Goal: Obtain resource: Obtain resource

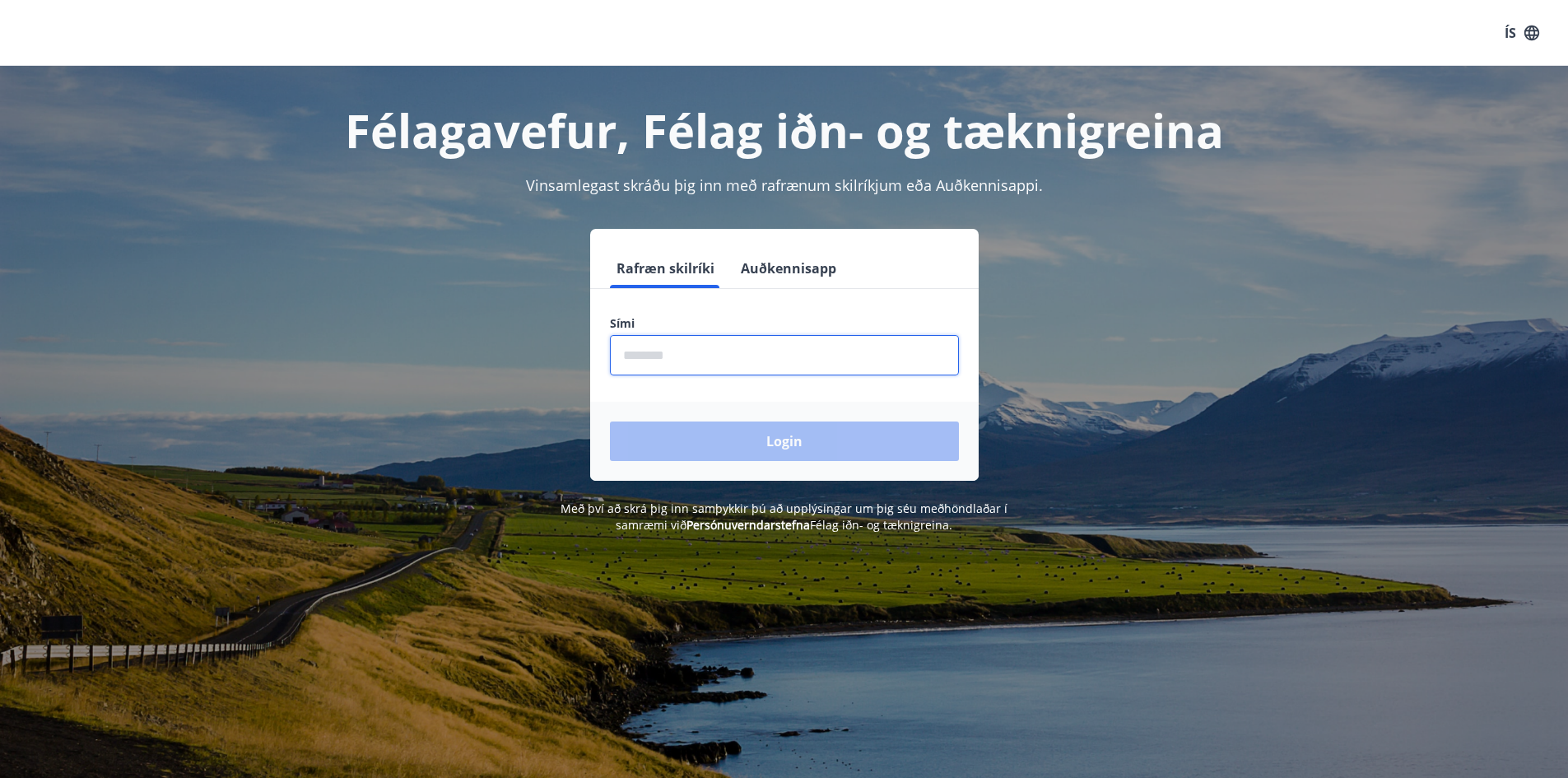
click at [786, 350] on input "phone" at bounding box center [784, 355] width 349 height 41
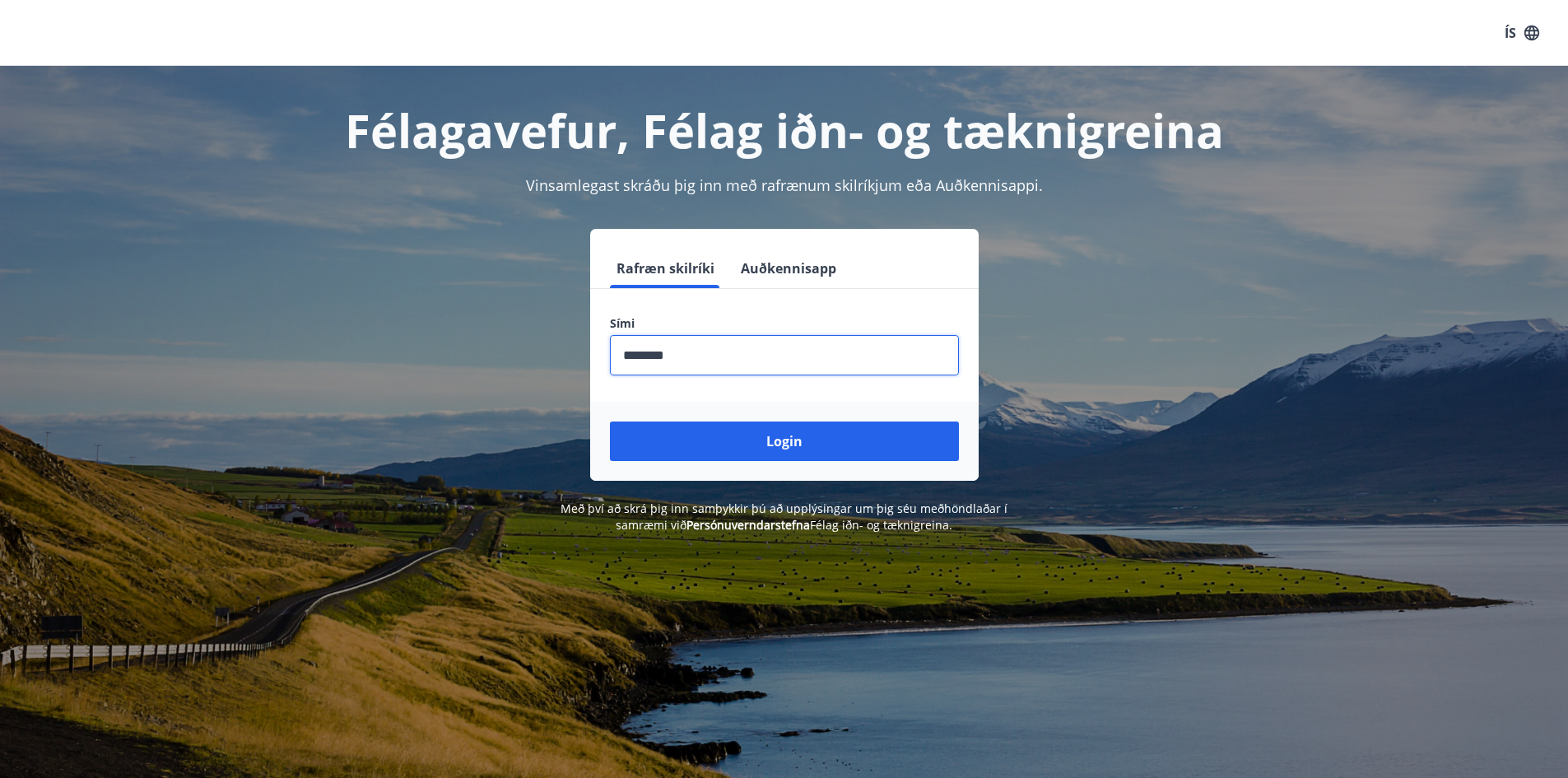
type input "********"
click at [610, 421] on button "Login" at bounding box center [784, 440] width 349 height 40
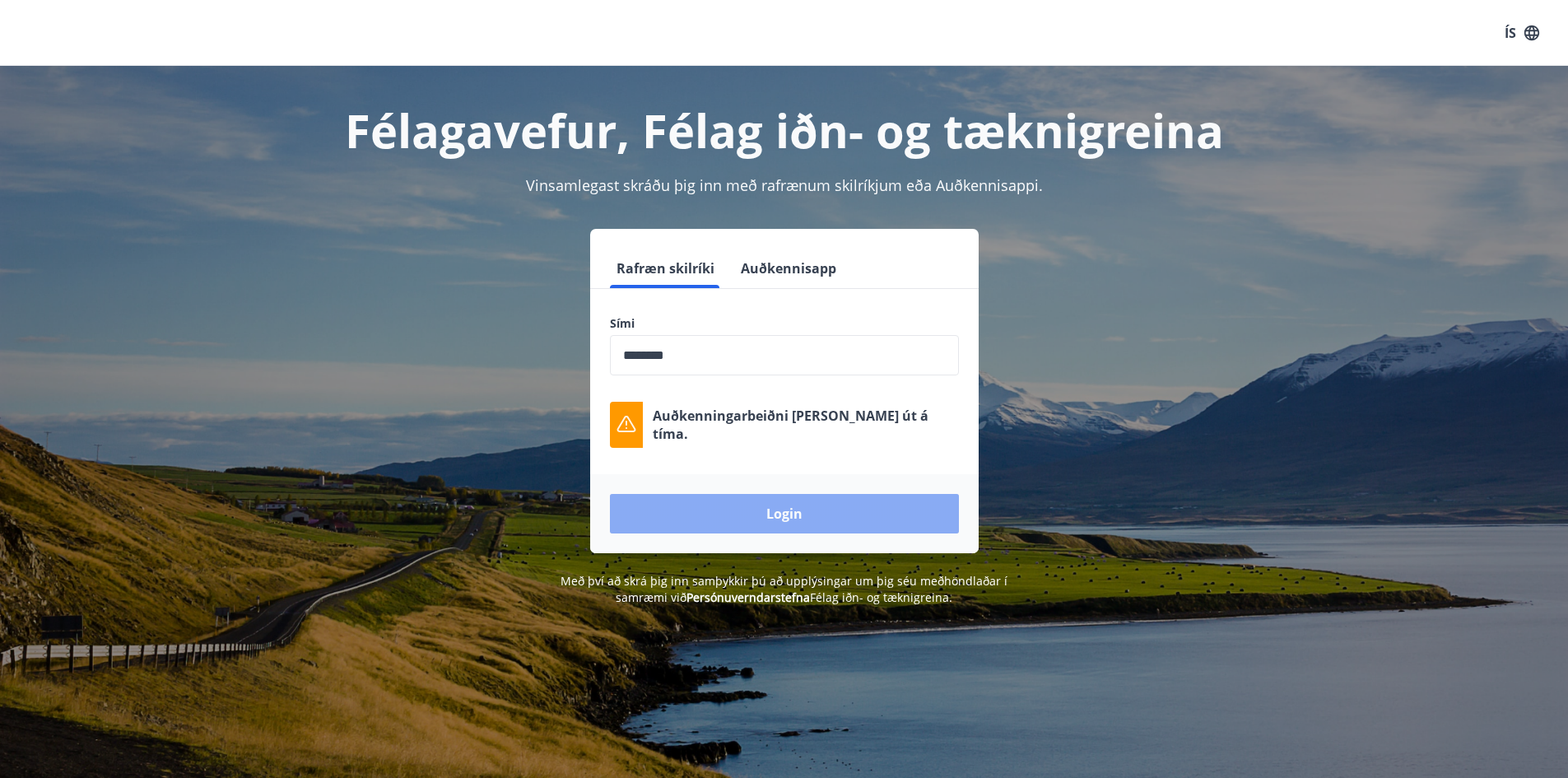
click at [812, 503] on button "Login" at bounding box center [784, 514] width 349 height 40
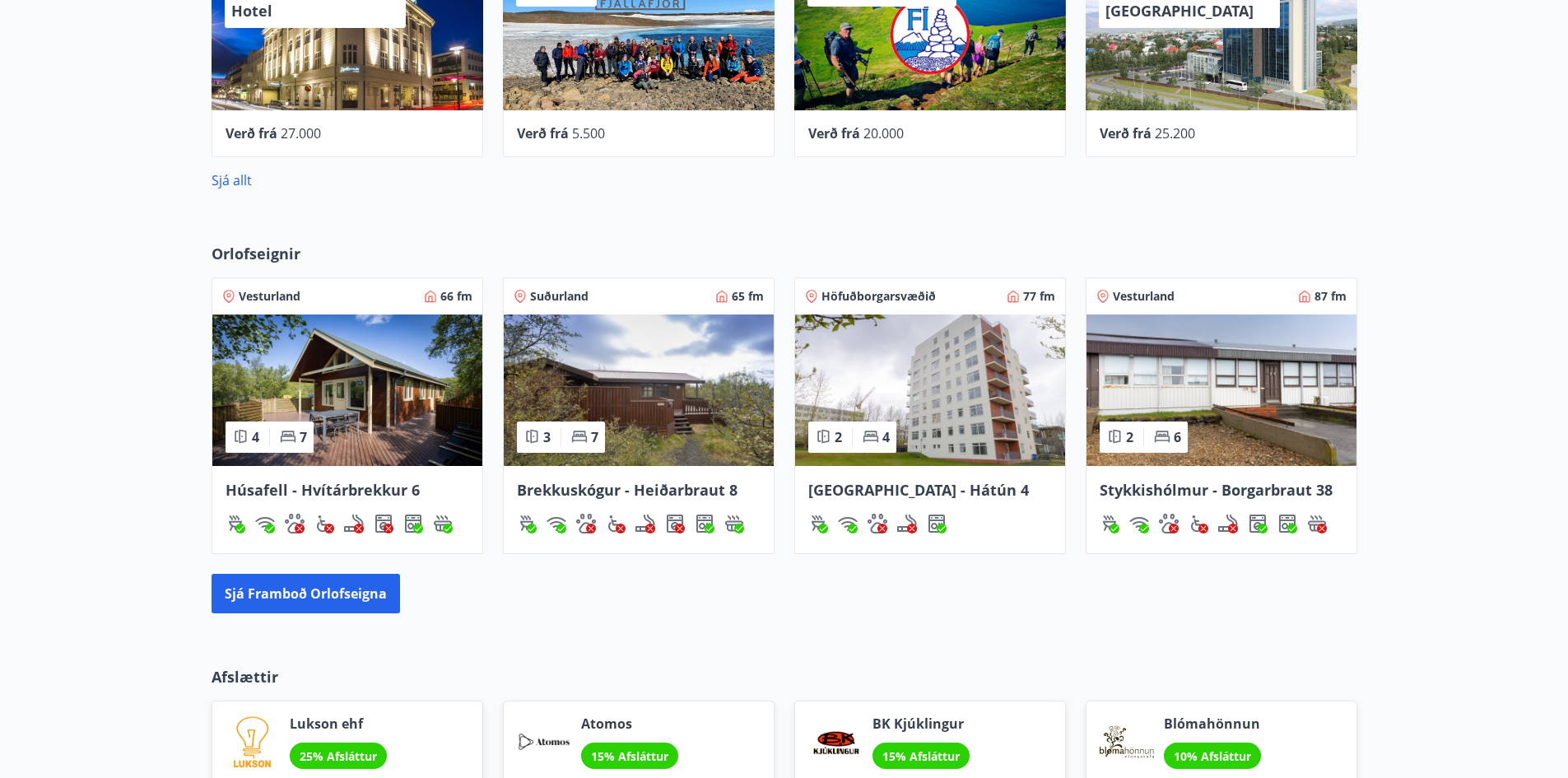
scroll to position [905, 0]
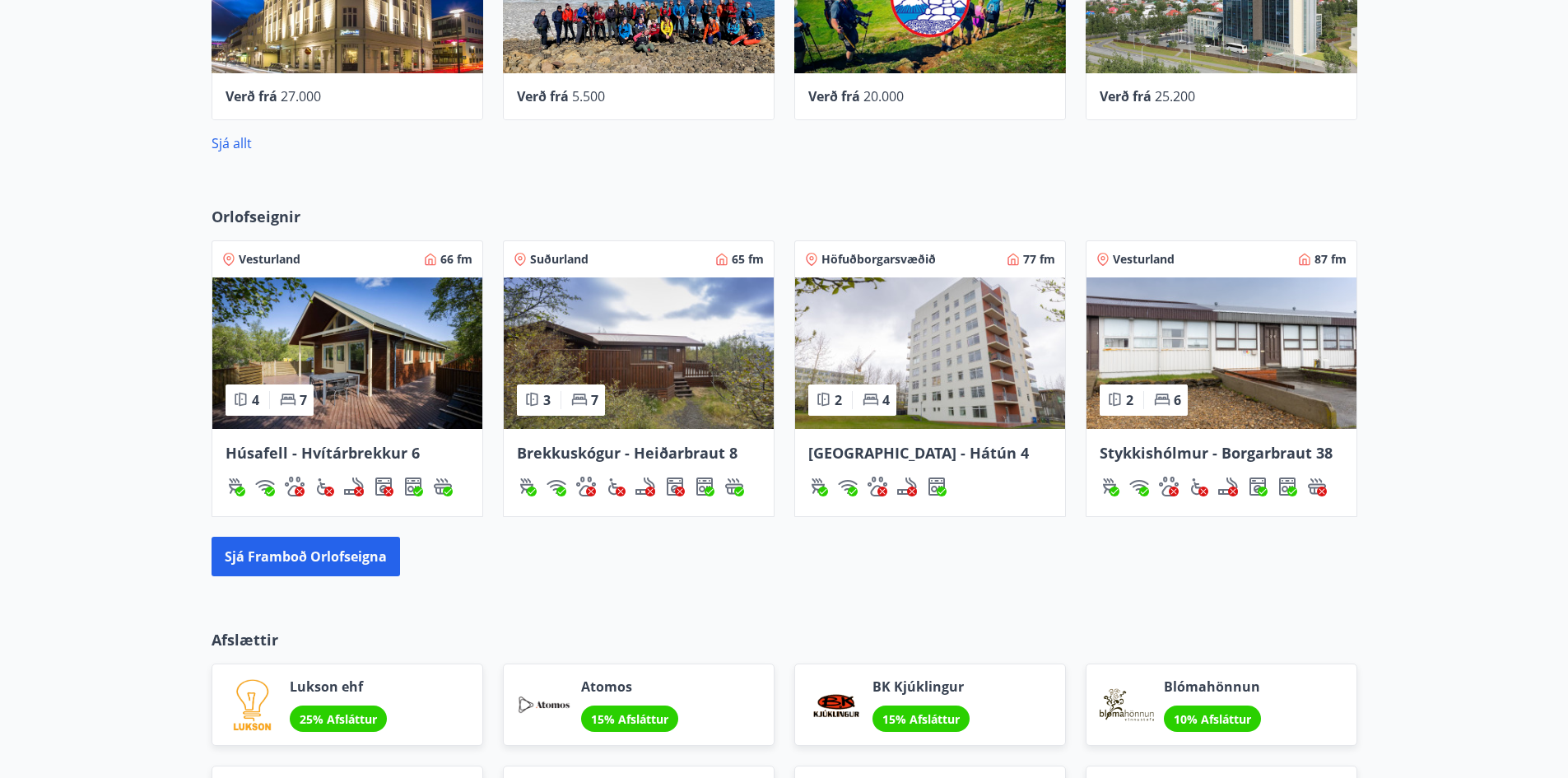
click at [1191, 378] on img at bounding box center [1221, 352] width 270 height 152
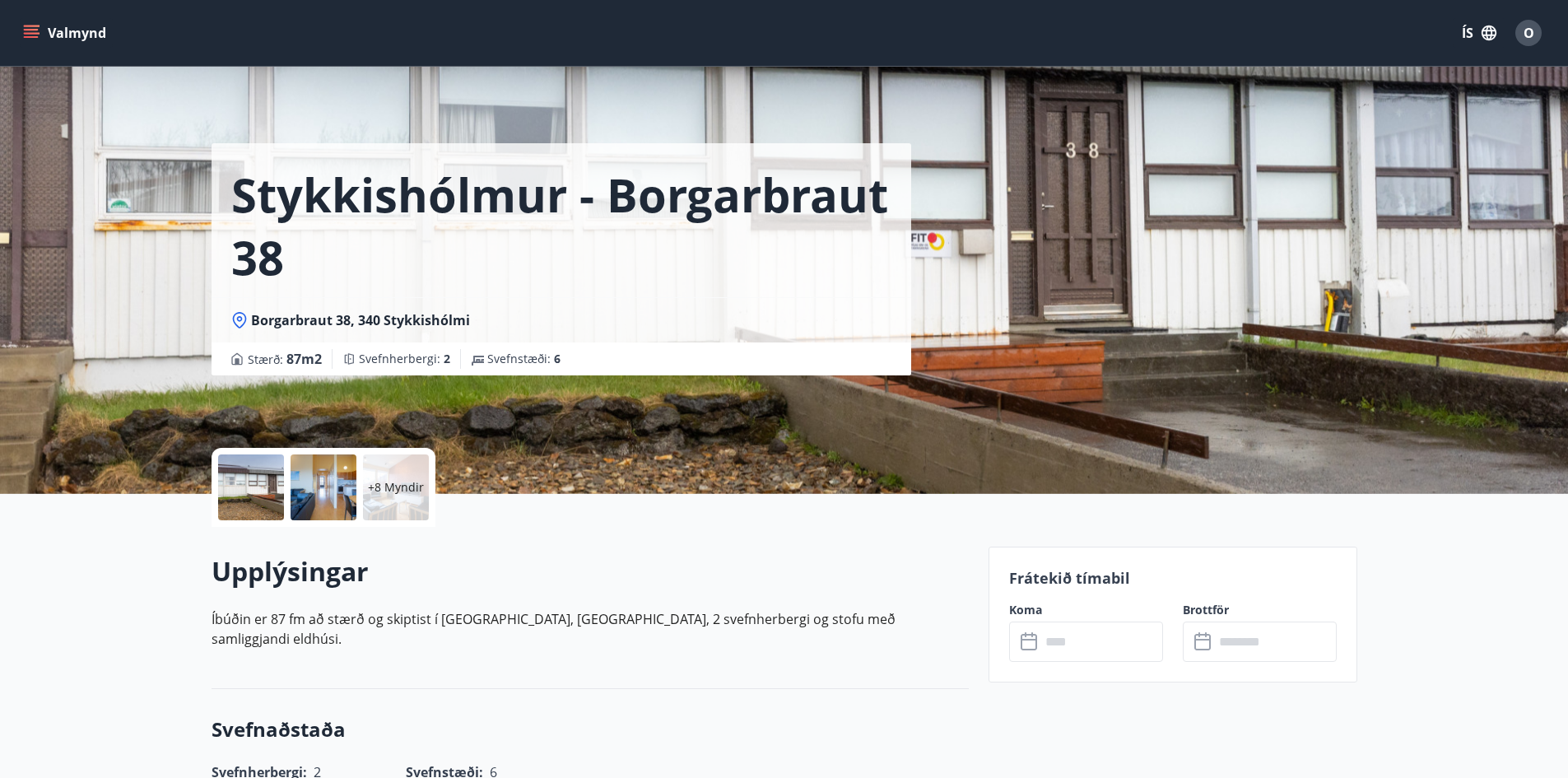
click at [344, 474] on div at bounding box center [323, 487] width 66 height 66
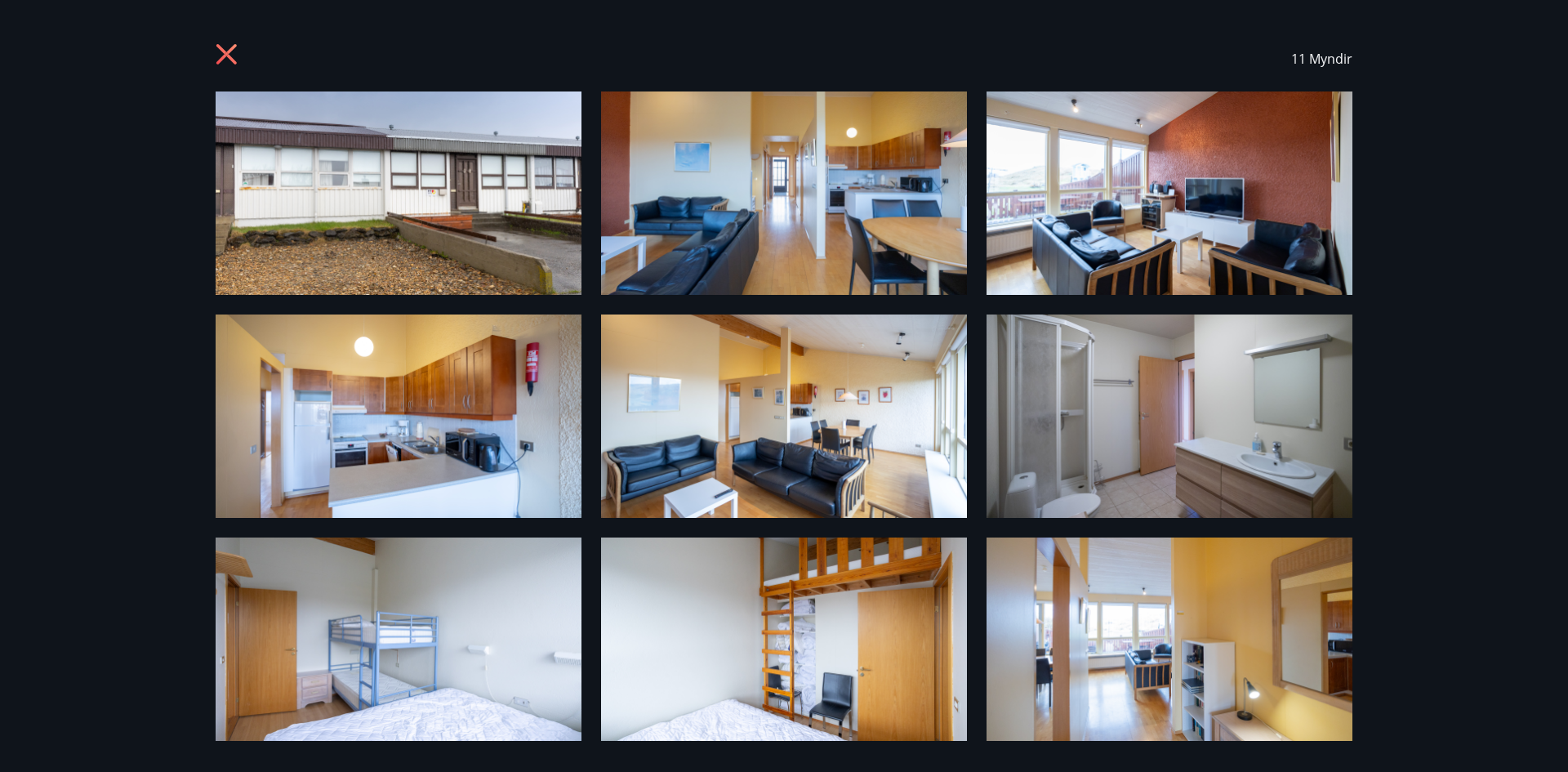
click at [224, 43] on icon at bounding box center [228, 56] width 26 height 26
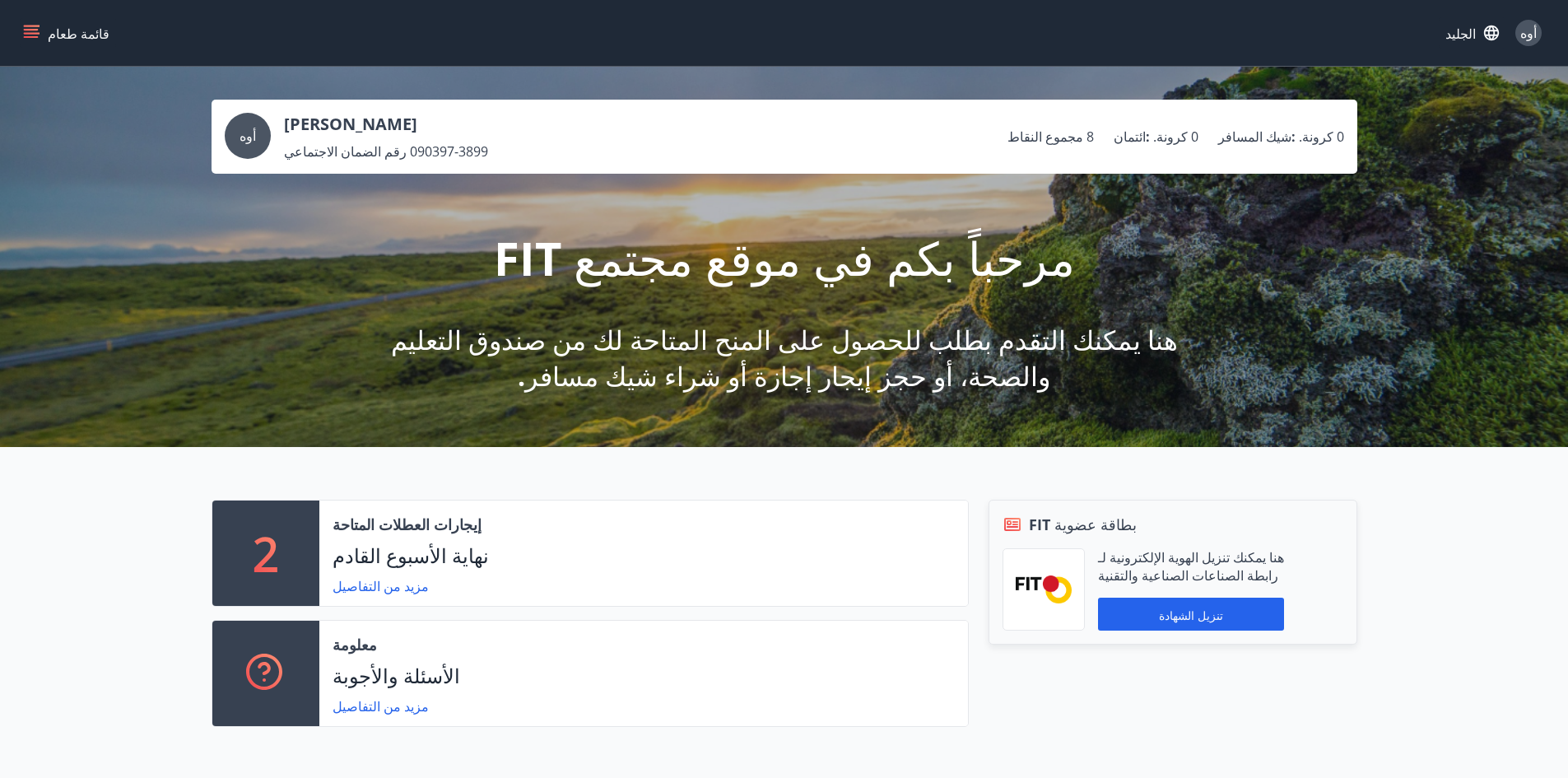
click at [368, 142] on div "[PERSON_NAME] رقم الضمان الاجتماعي 090397-3899" at bounding box center [385, 136] width 204 height 47
click at [26, 27] on icon "قائمة طعام" at bounding box center [31, 33] width 16 height 16
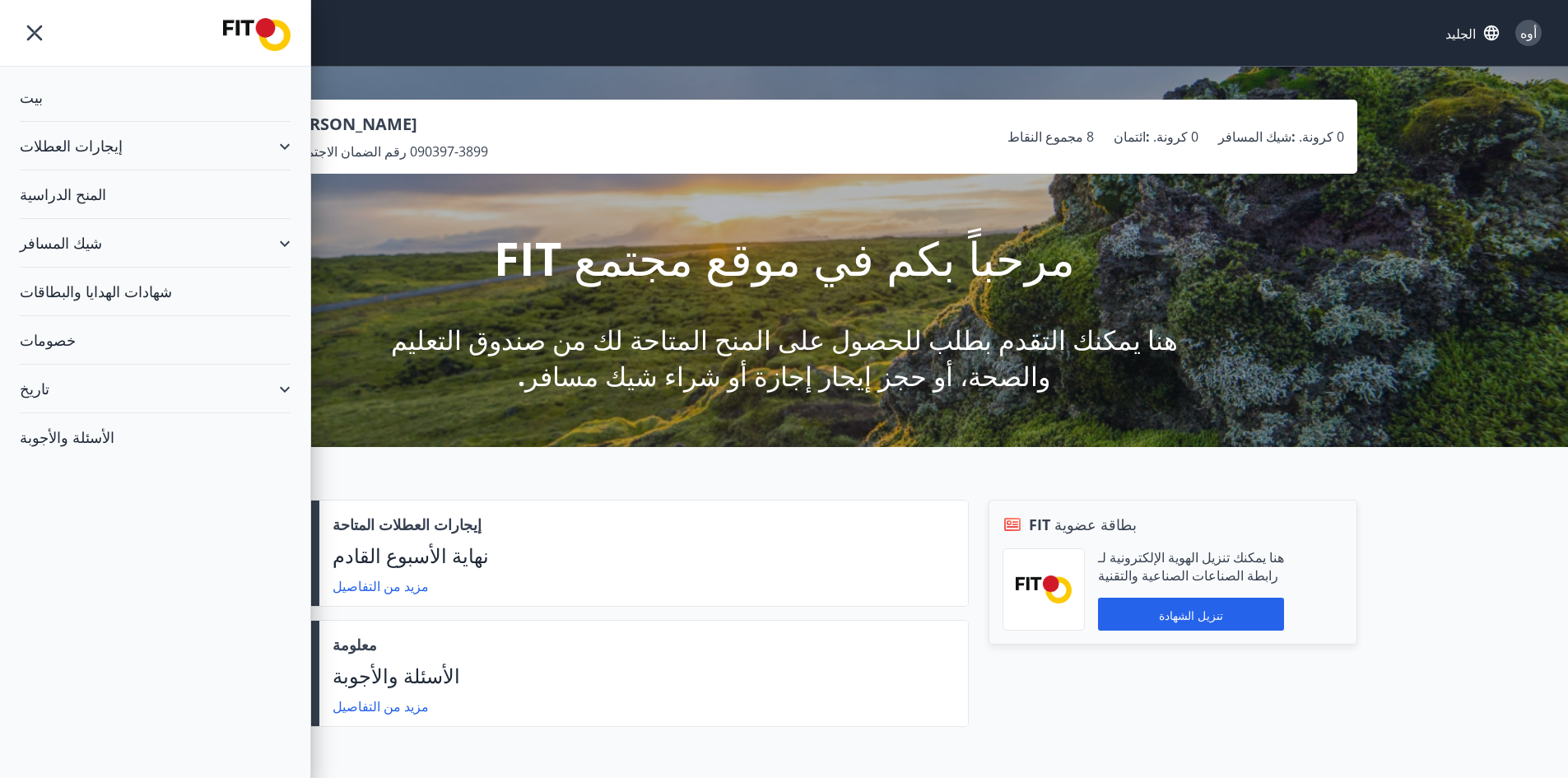
click at [43, 388] on font "تاريخ" at bounding box center [34, 388] width 30 height 19
click at [32, 31] on icon "قائمة طعام" at bounding box center [35, 33] width 15 height 15
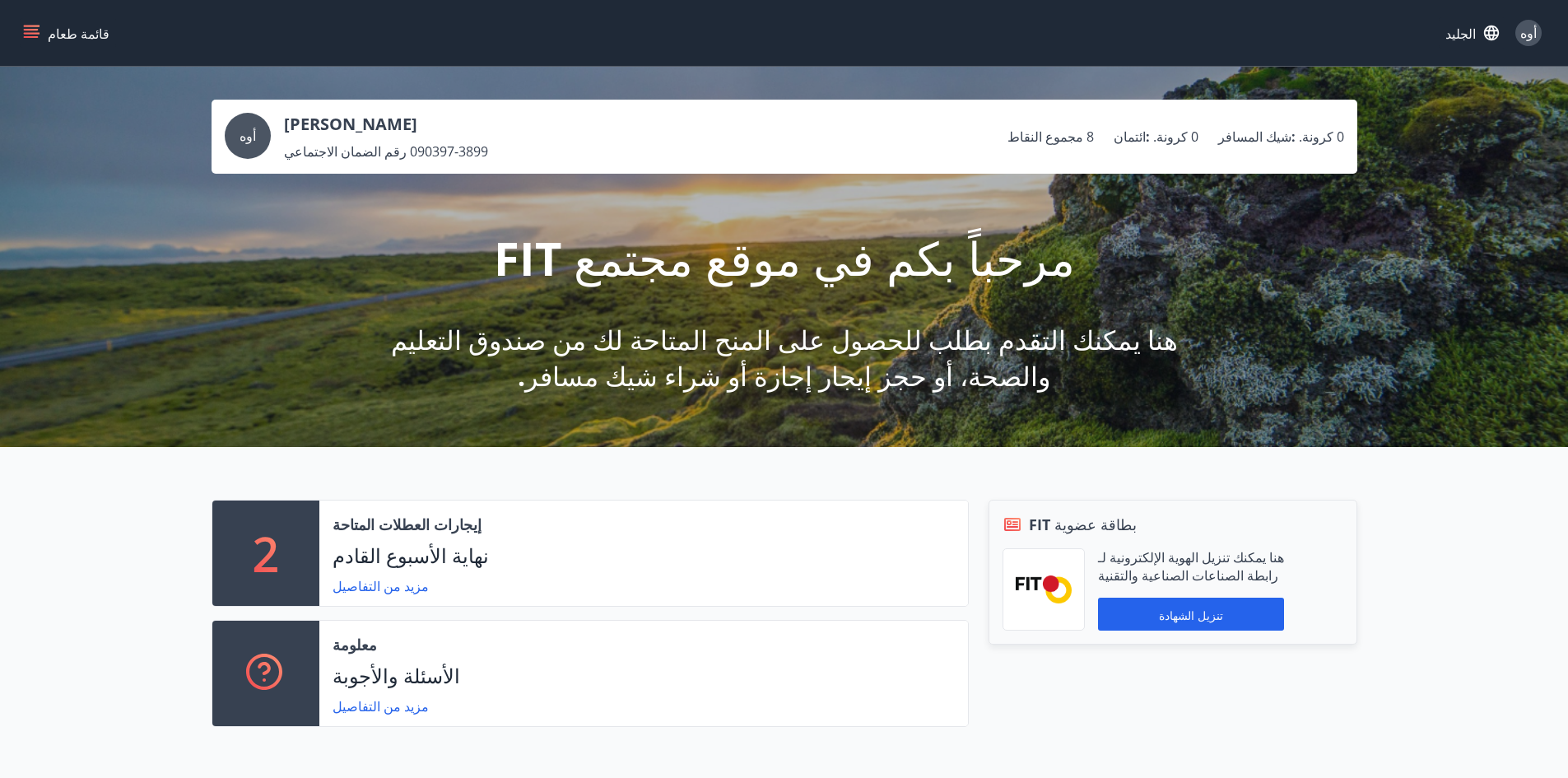
click at [1496, 30] on icon "button" at bounding box center [1491, 33] width 18 height 18
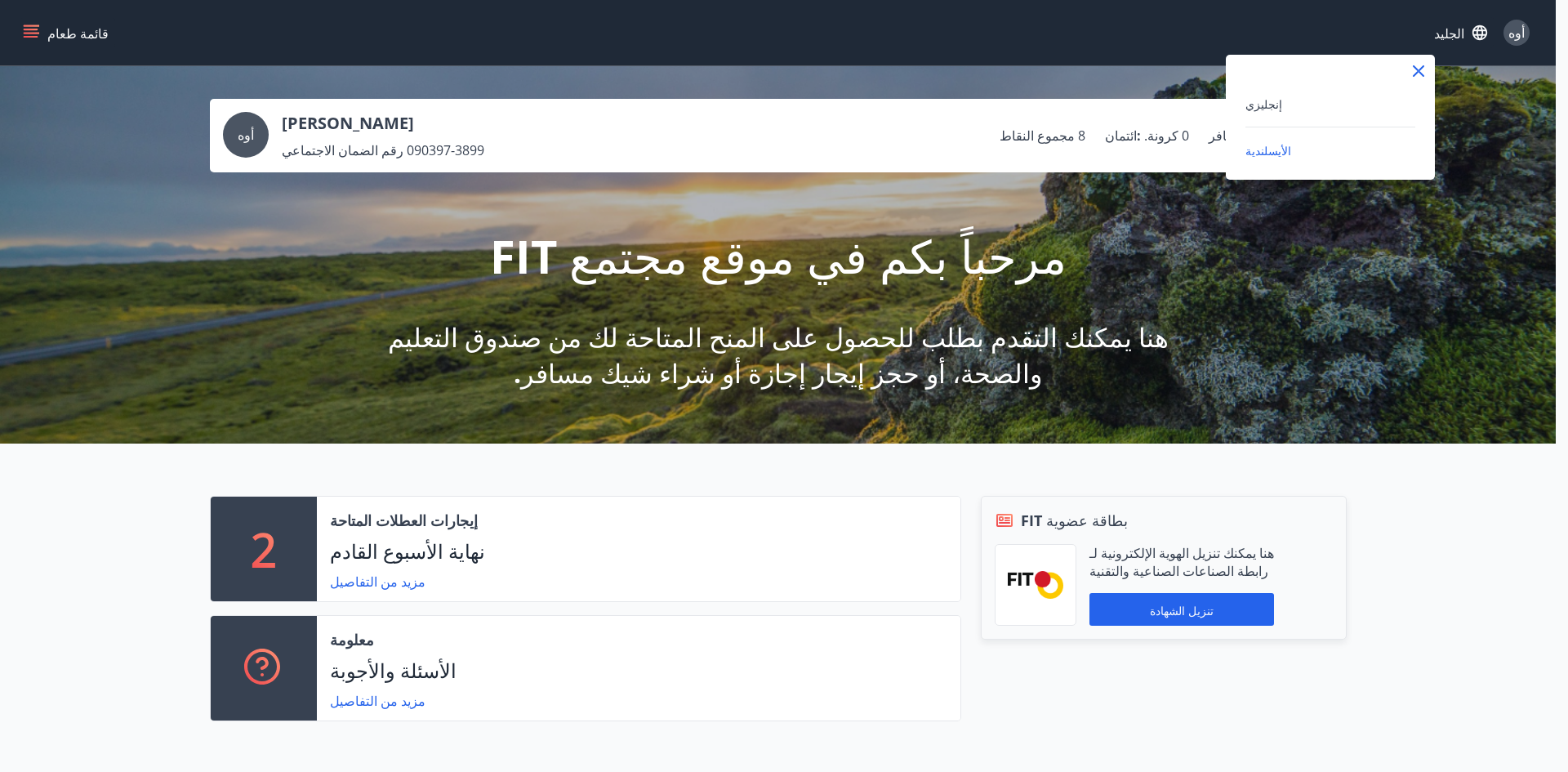
click at [1519, 34] on div at bounding box center [784, 386] width 1568 height 772
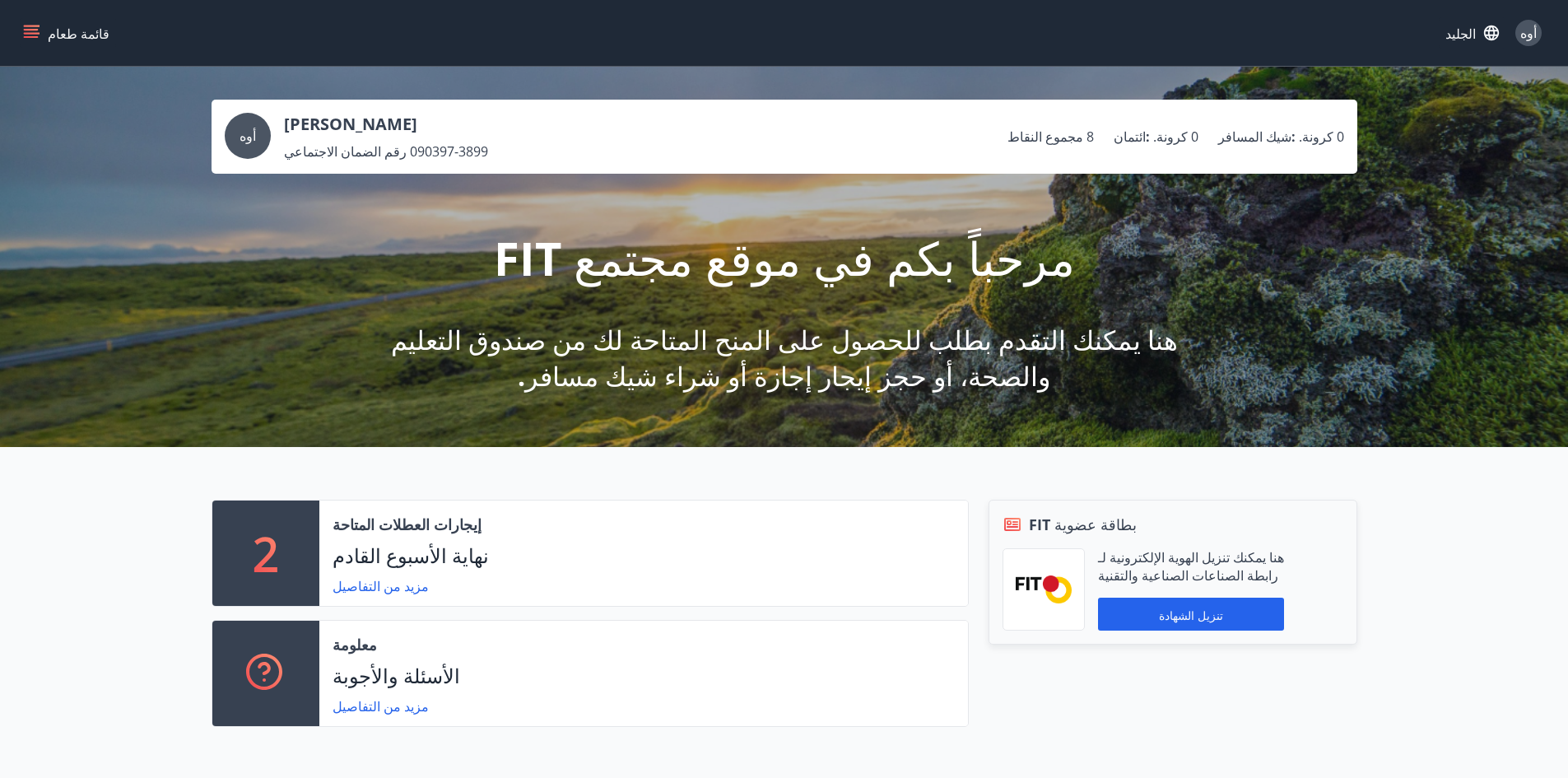
click at [1531, 34] on font "أوه" at bounding box center [1528, 33] width 16 height 18
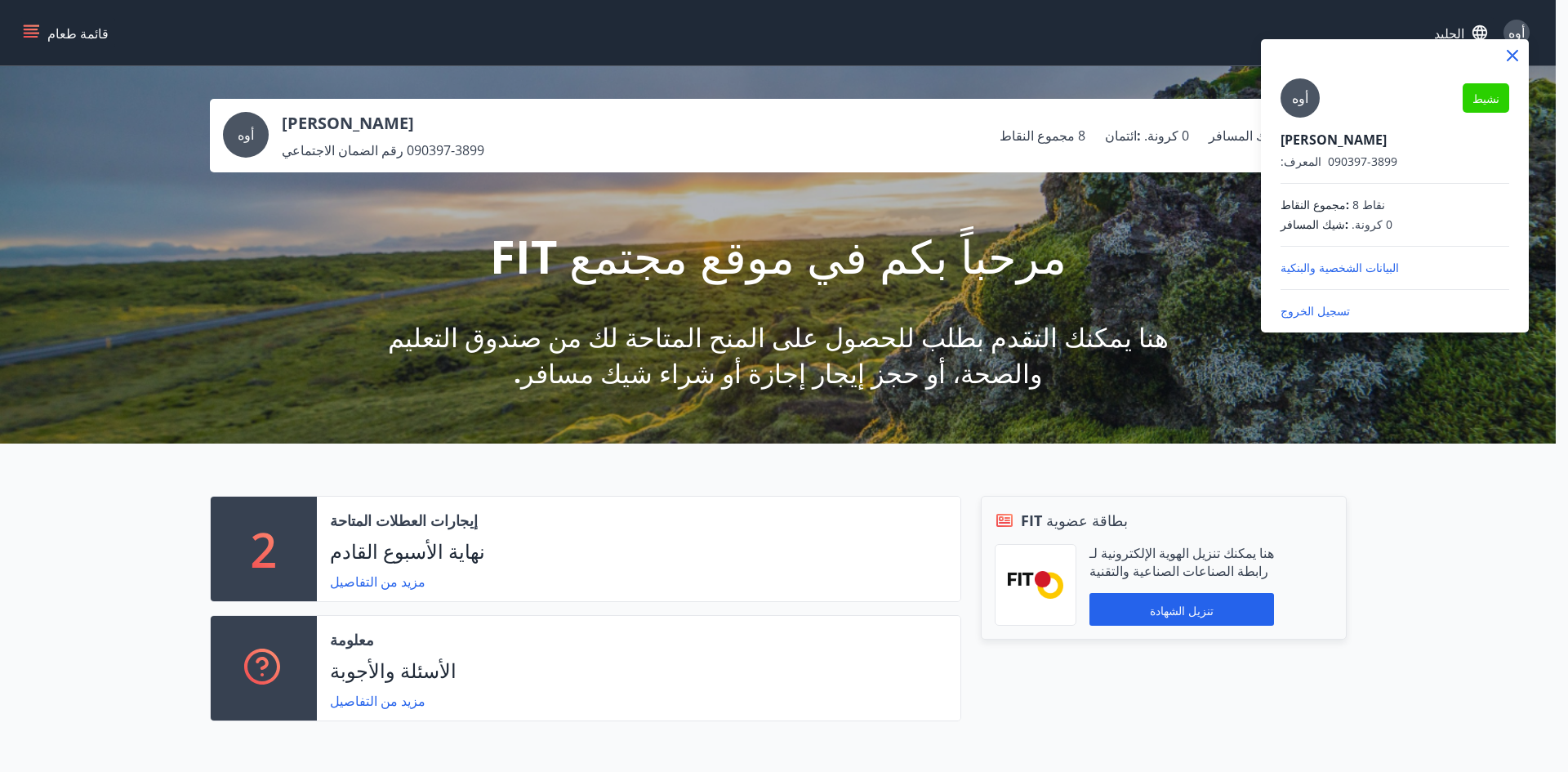
click at [1318, 266] on font "البيانات الشخصية والبنكية" at bounding box center [1340, 267] width 119 height 15
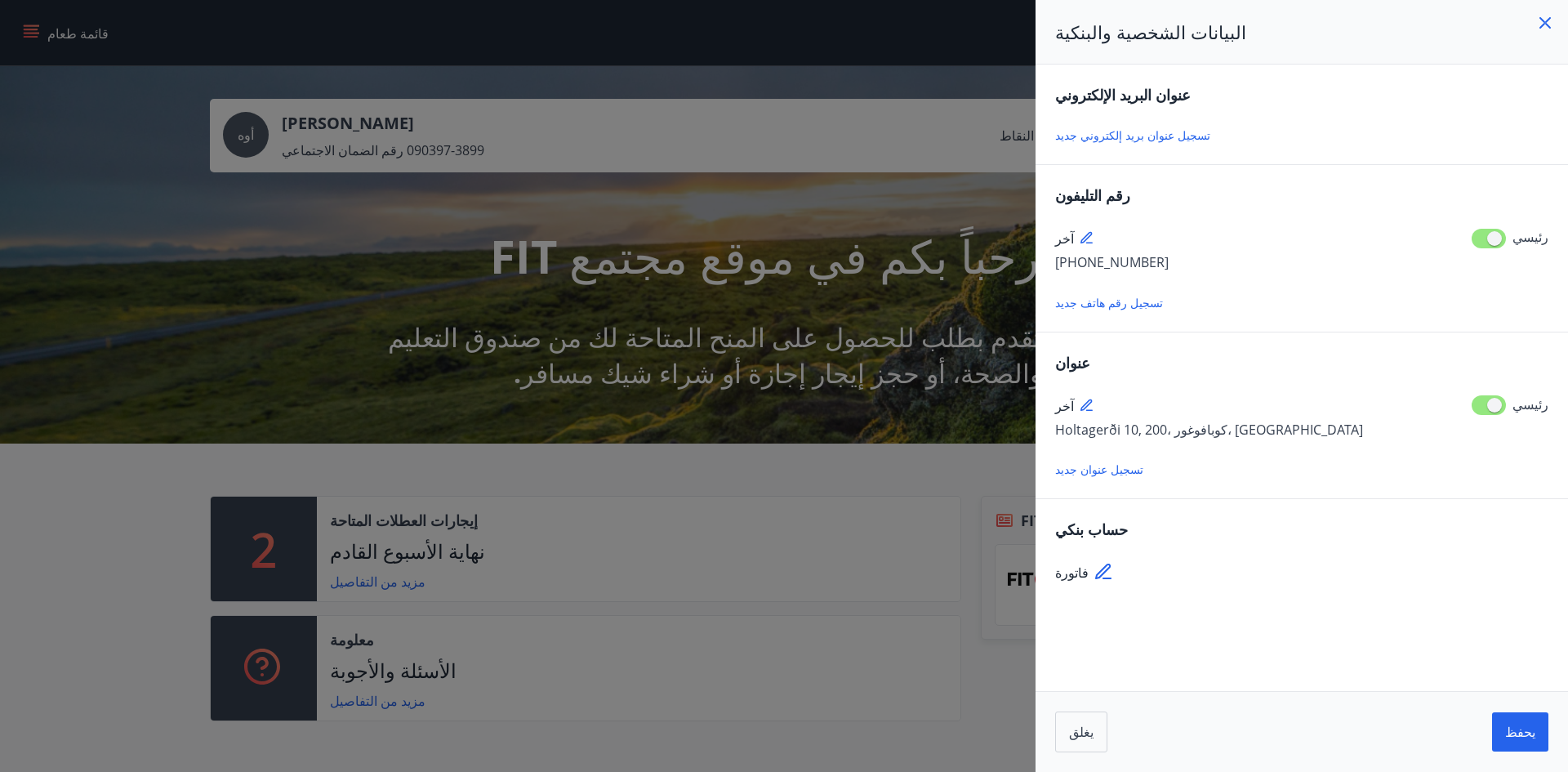
click at [621, 473] on div at bounding box center [784, 386] width 1568 height 772
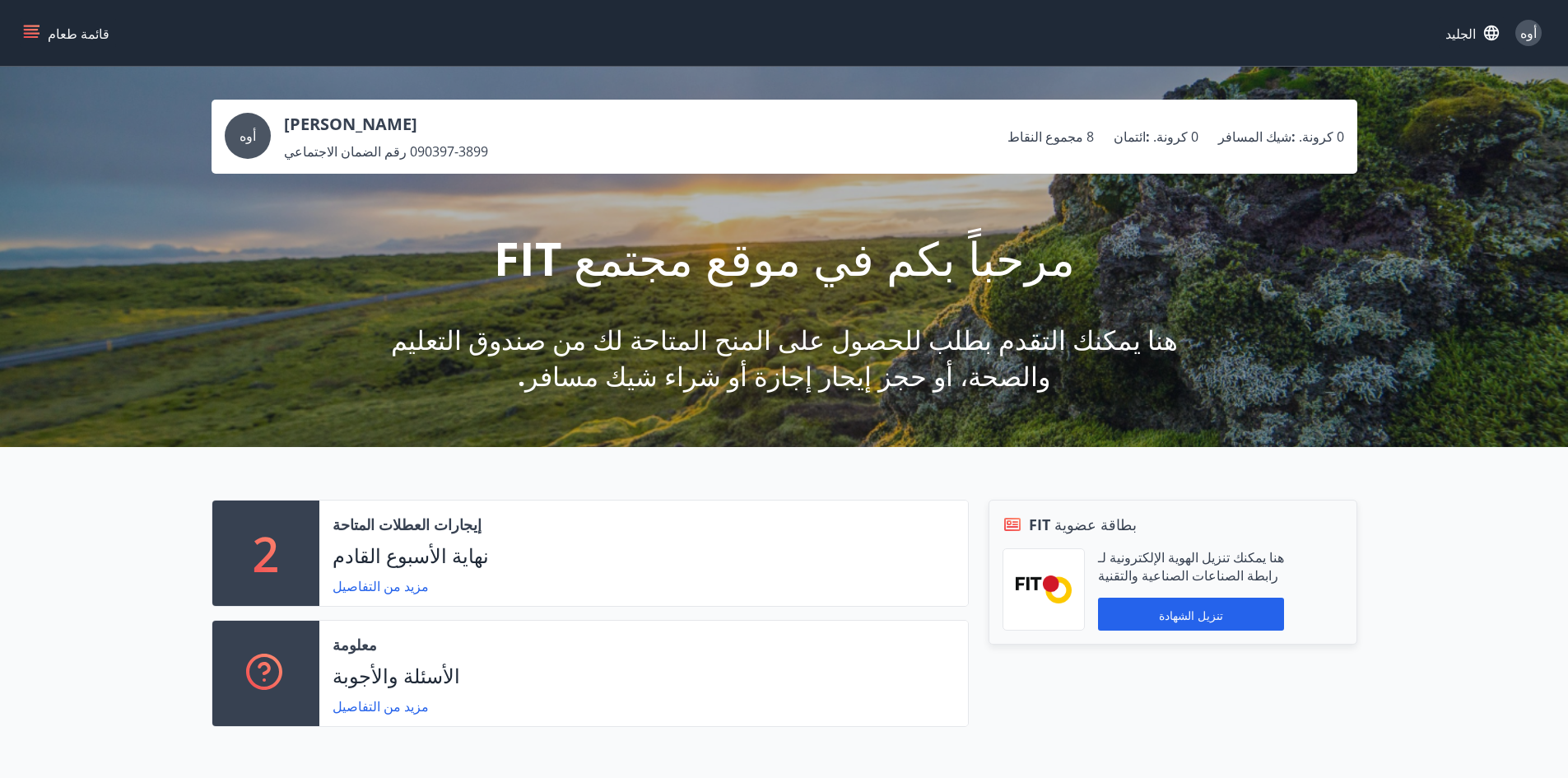
click at [62, 42] on font "قائمة طعام" at bounding box center [78, 34] width 62 height 18
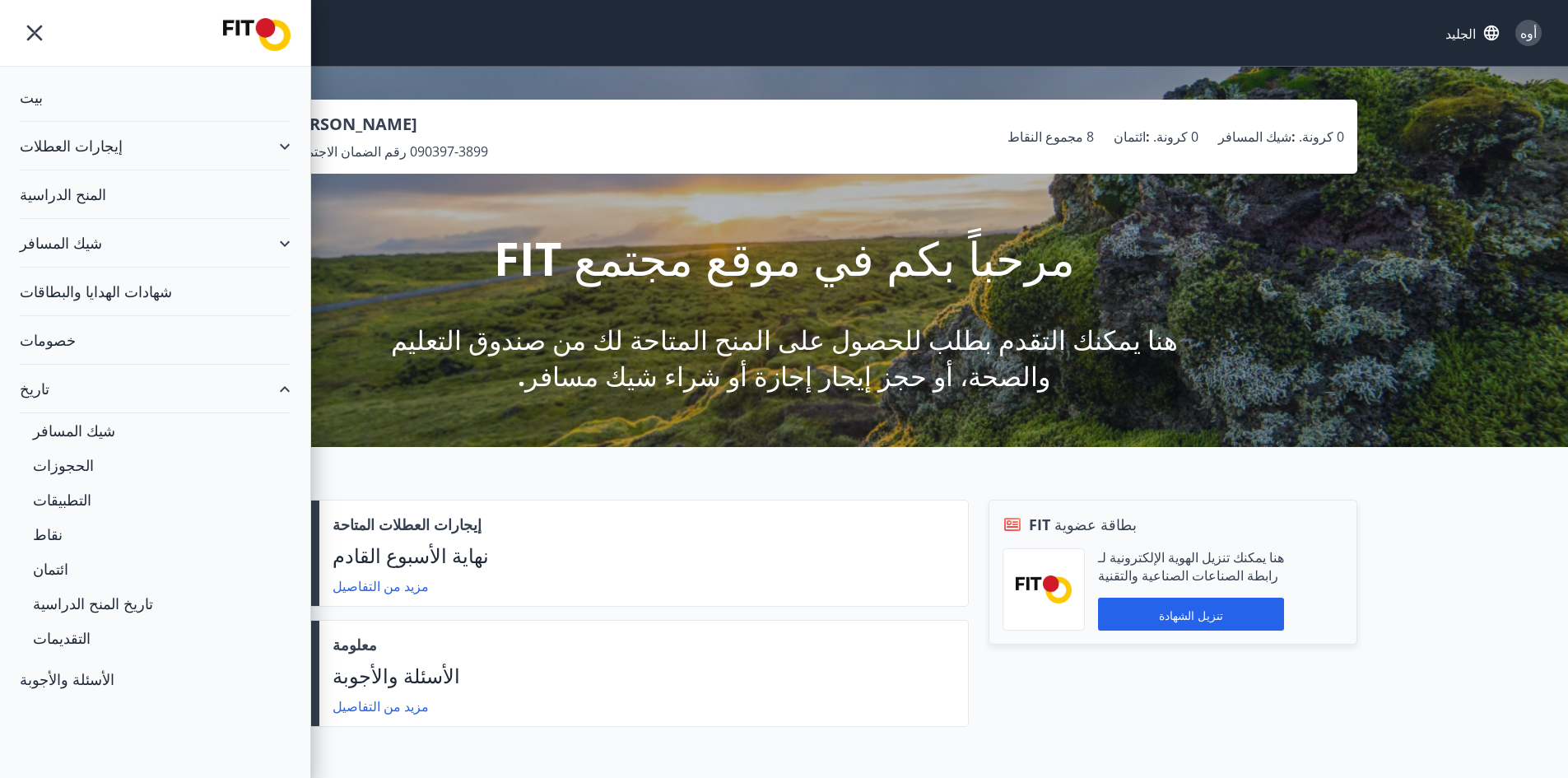
click at [110, 241] on div "شيك المسافر" at bounding box center [154, 243] width 270 height 48
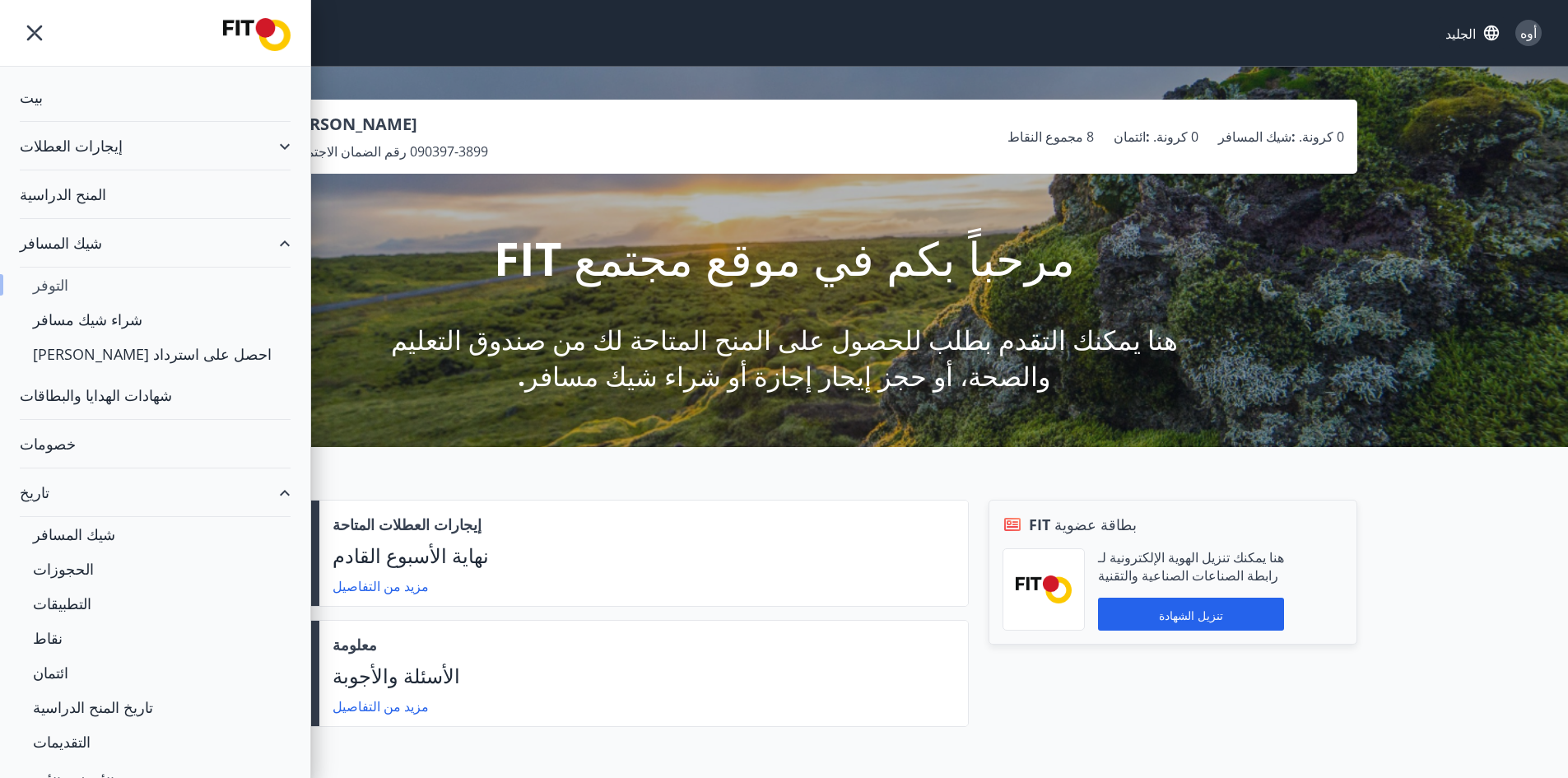
click at [52, 291] on font "التوفر" at bounding box center [50, 285] width 36 height 19
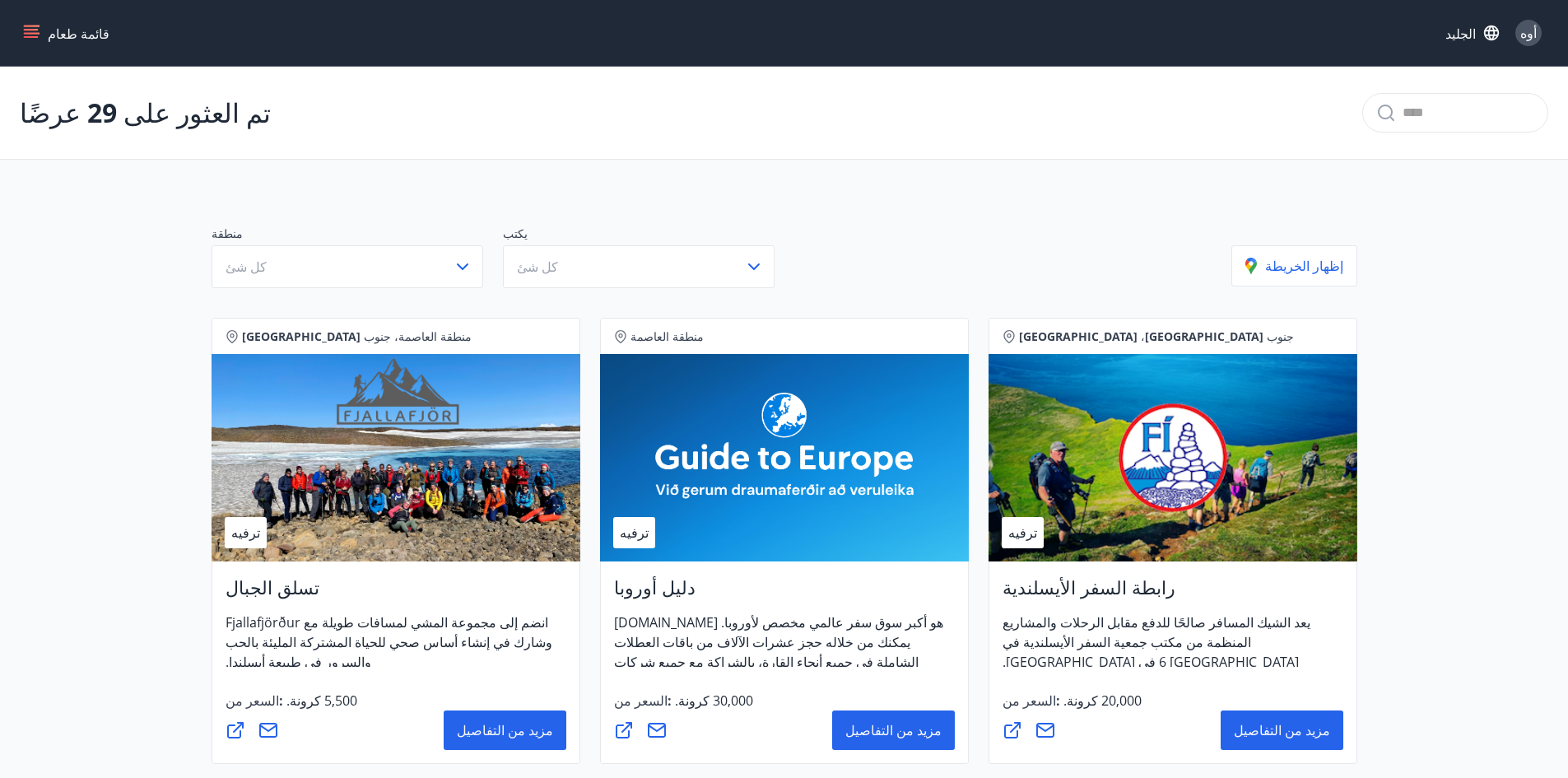
click at [33, 34] on icon "قائمة طعام" at bounding box center [33, 33] width 18 height 2
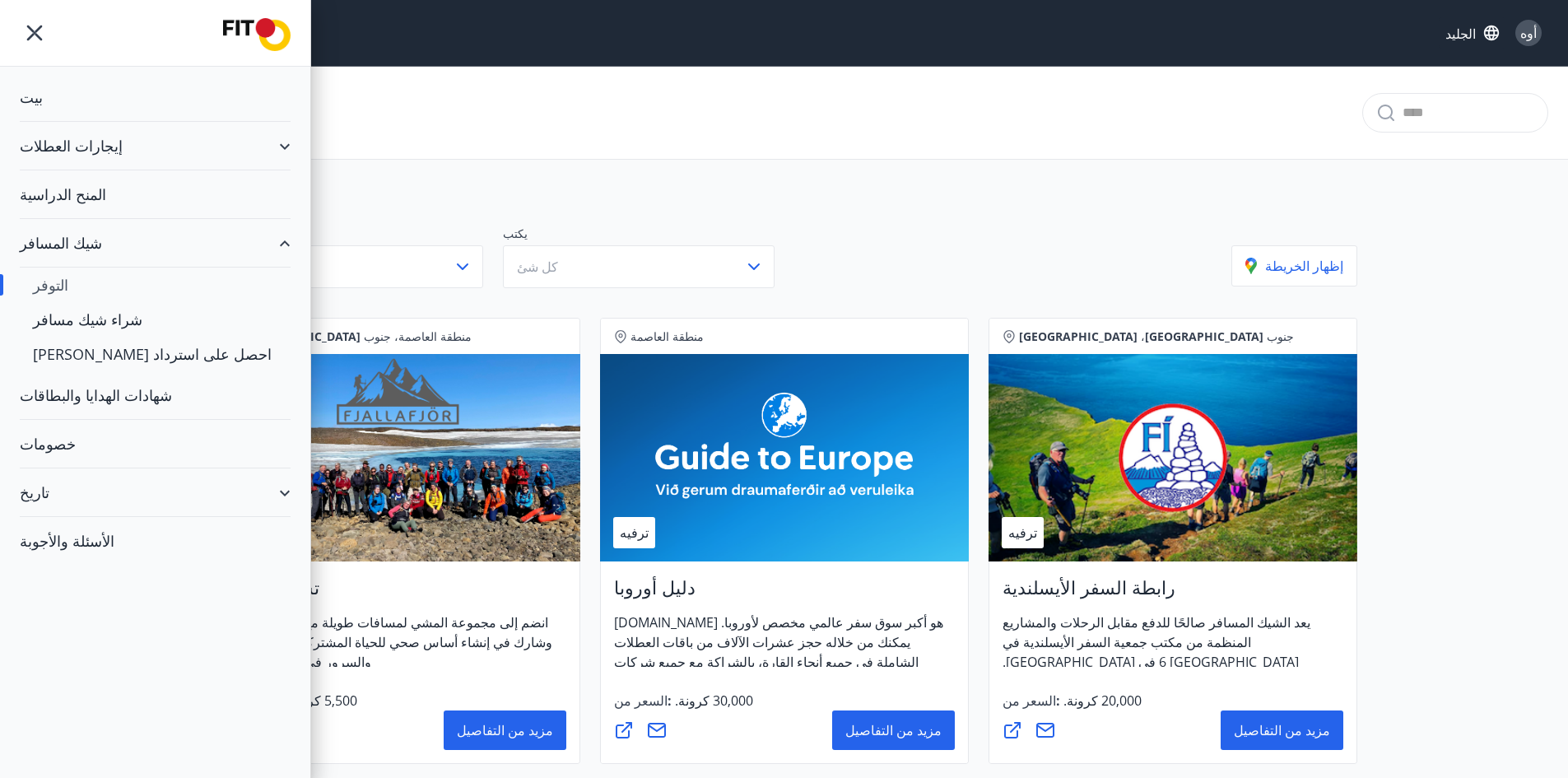
click at [57, 440] on font "خصومات" at bounding box center [47, 443] width 56 height 19
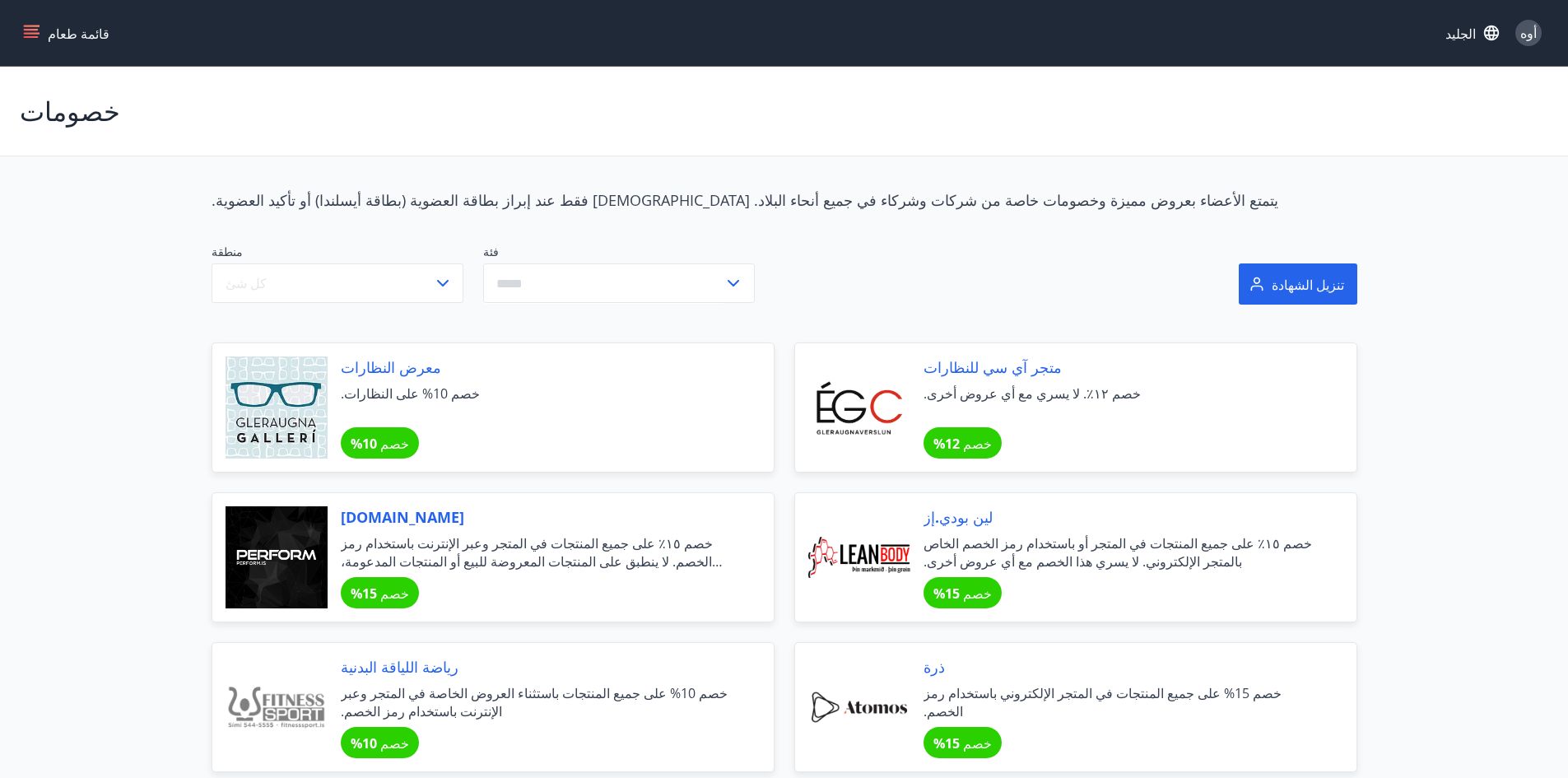
click at [37, 29] on icon "قائمة طعام" at bounding box center [31, 30] width 14 height 2
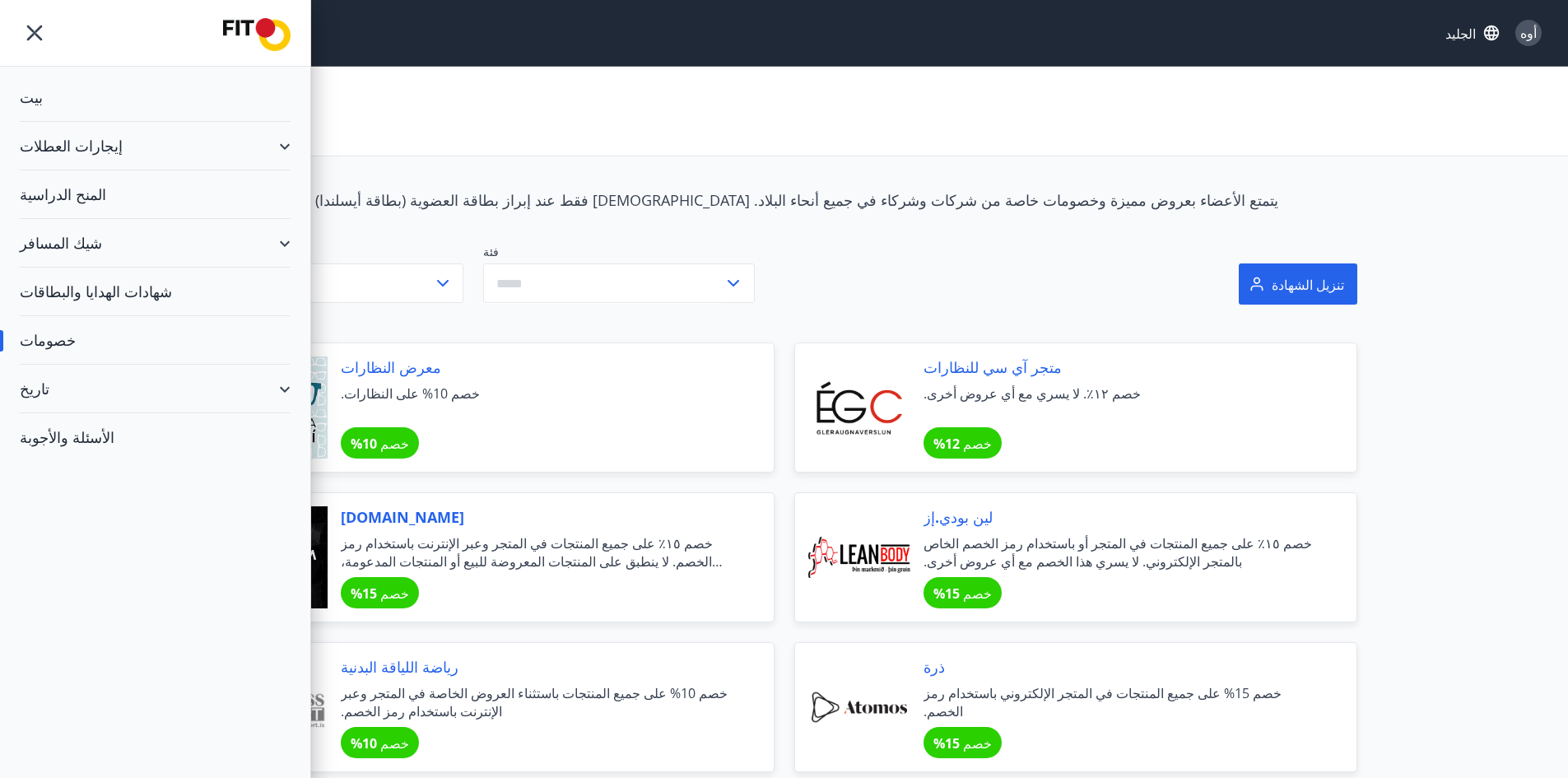
click at [84, 438] on font "الأسئلة والأجوبة" at bounding box center [67, 436] width 95 height 19
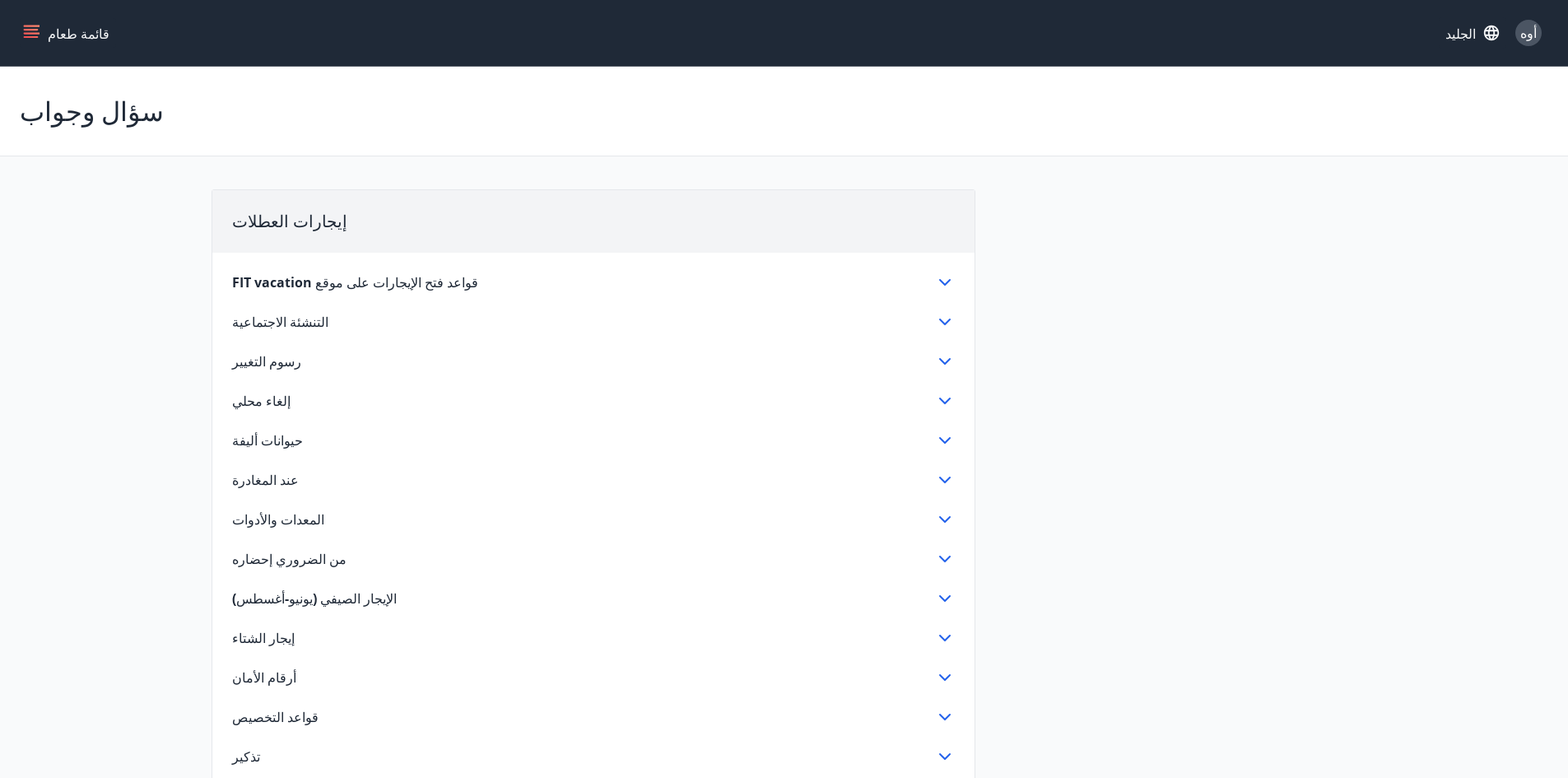
click at [26, 25] on icon "قائمة طعام" at bounding box center [33, 26] width 18 height 2
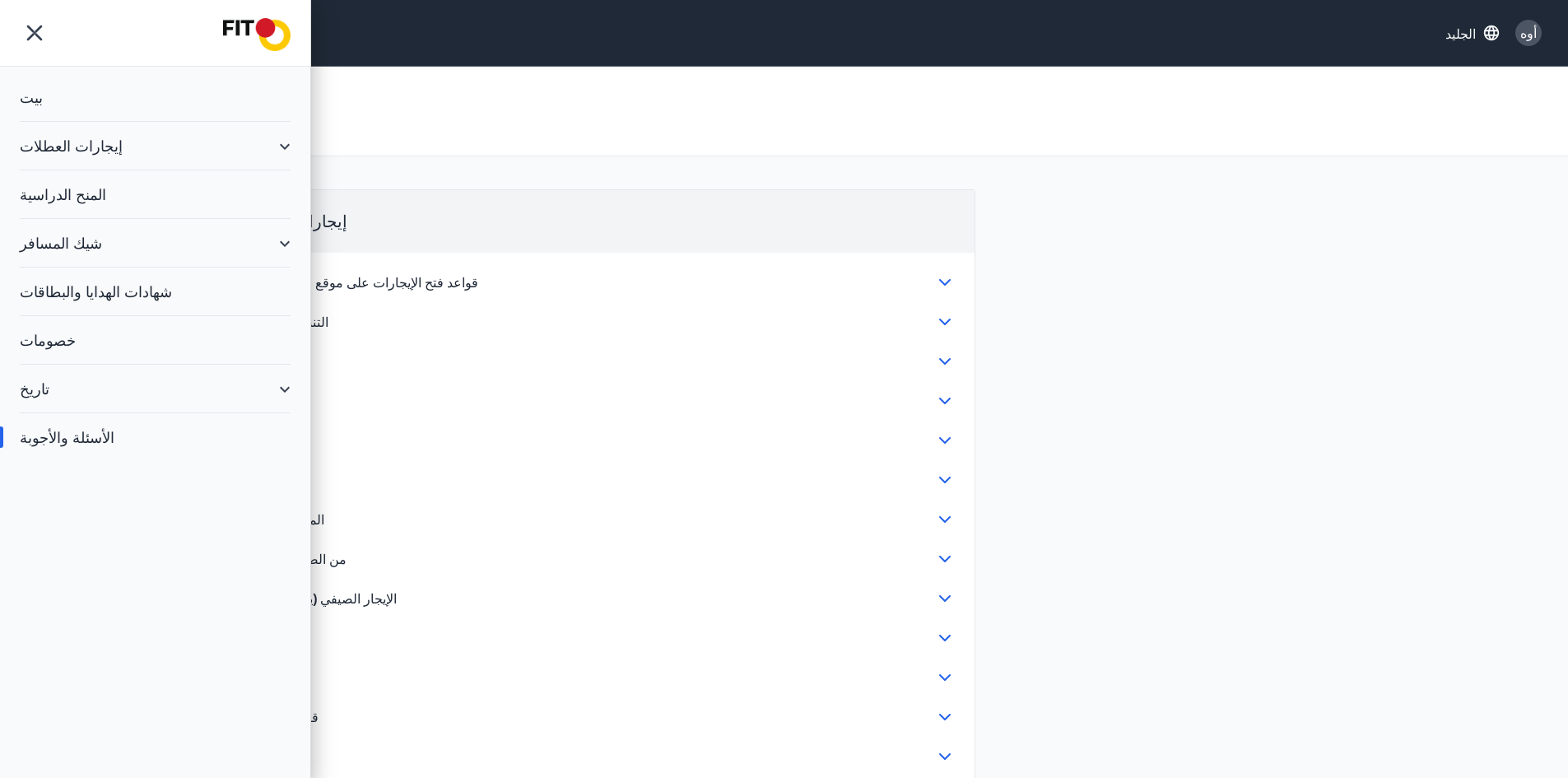
click at [239, 25] on img at bounding box center [257, 35] width 68 height 33
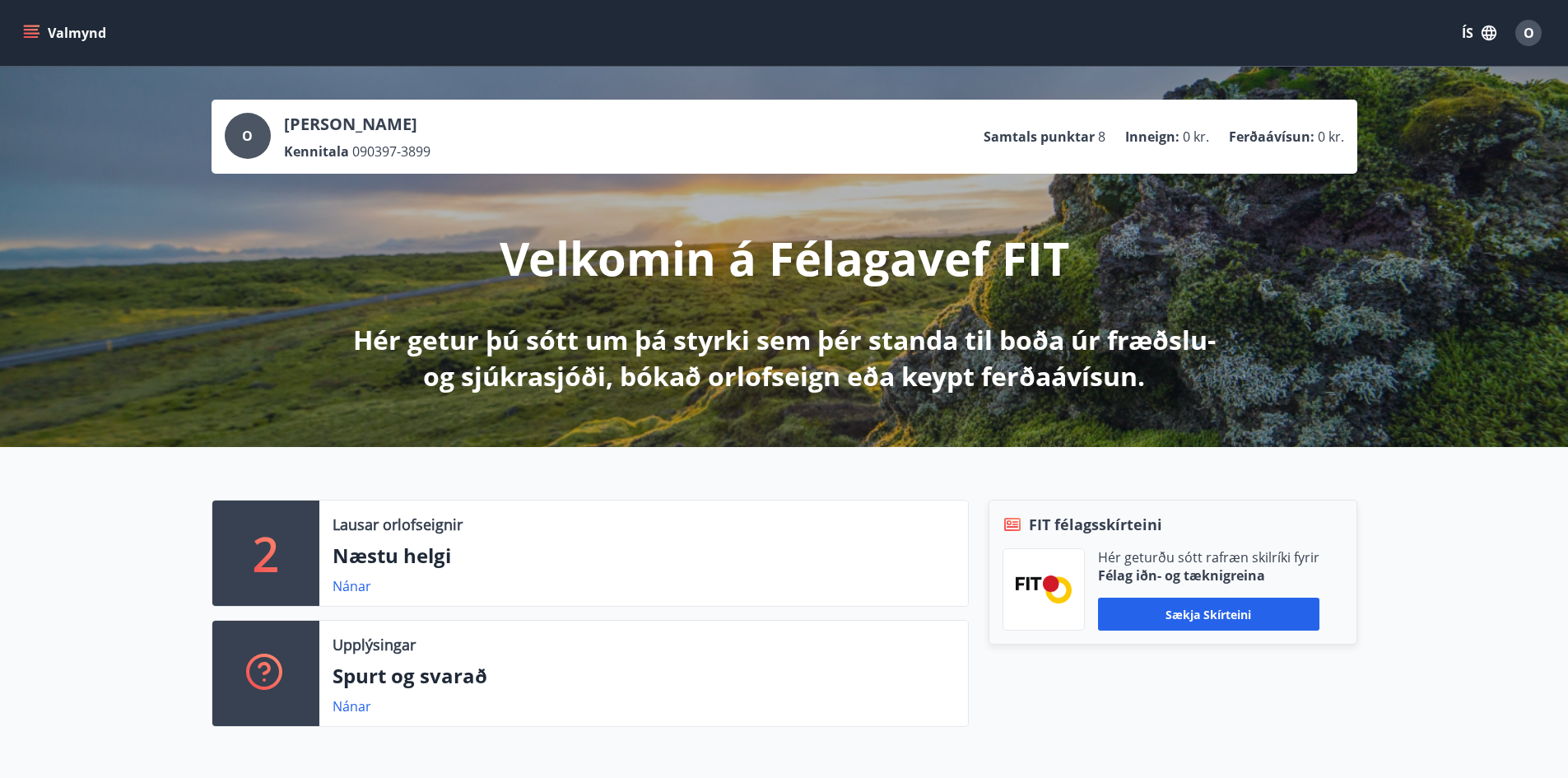
click at [270, 134] on div "O Osama Abdalkader Kennitala 090397-3899" at bounding box center [327, 136] width 206 height 47
click at [250, 132] on span "O" at bounding box center [247, 135] width 11 height 18
click at [234, 126] on div "O" at bounding box center [248, 136] width 46 height 46
click at [1234, 617] on button "Sækja skírteini" at bounding box center [1208, 614] width 221 height 33
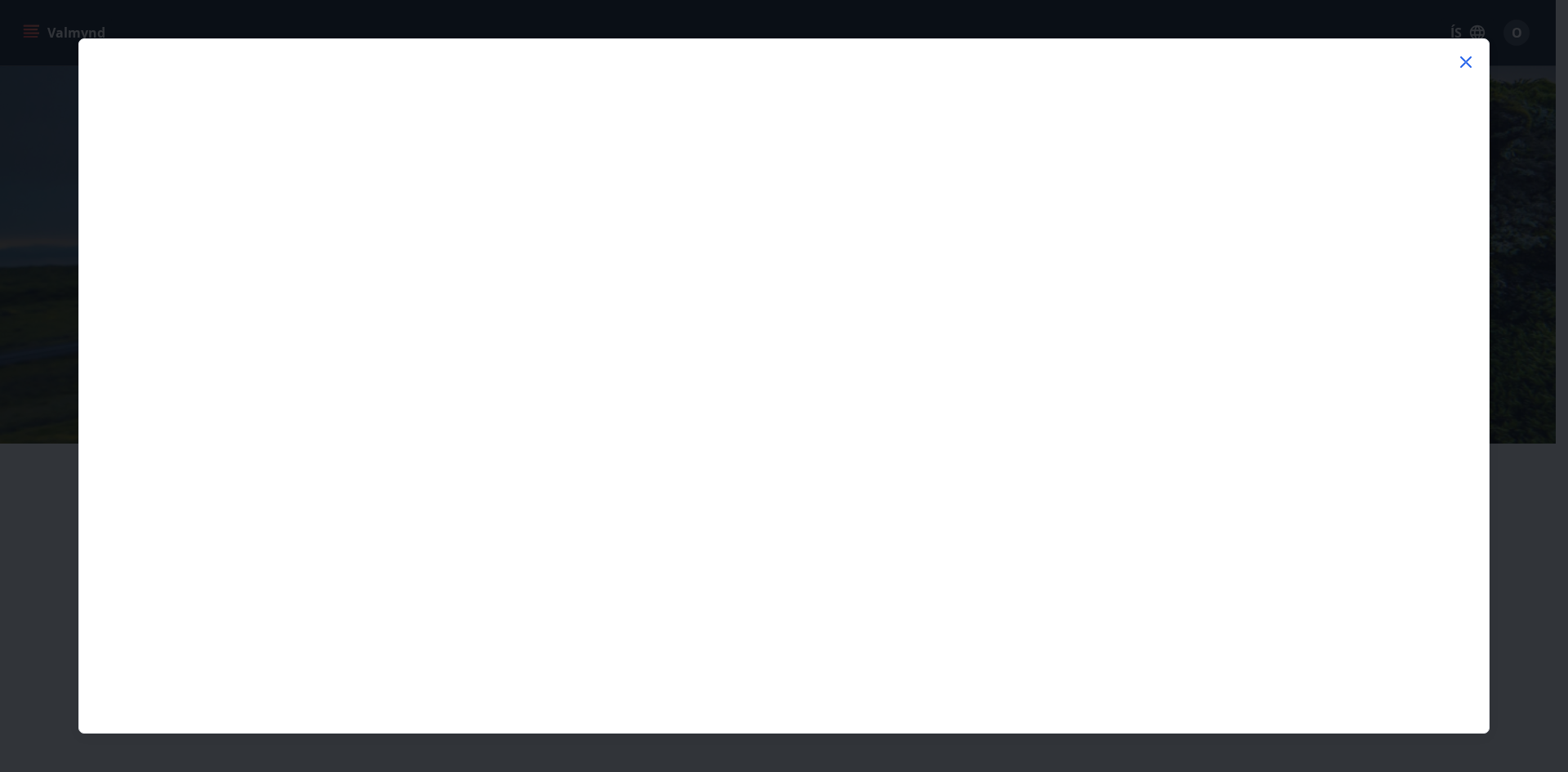
click at [1467, 58] on icon at bounding box center [1466, 62] width 19 height 19
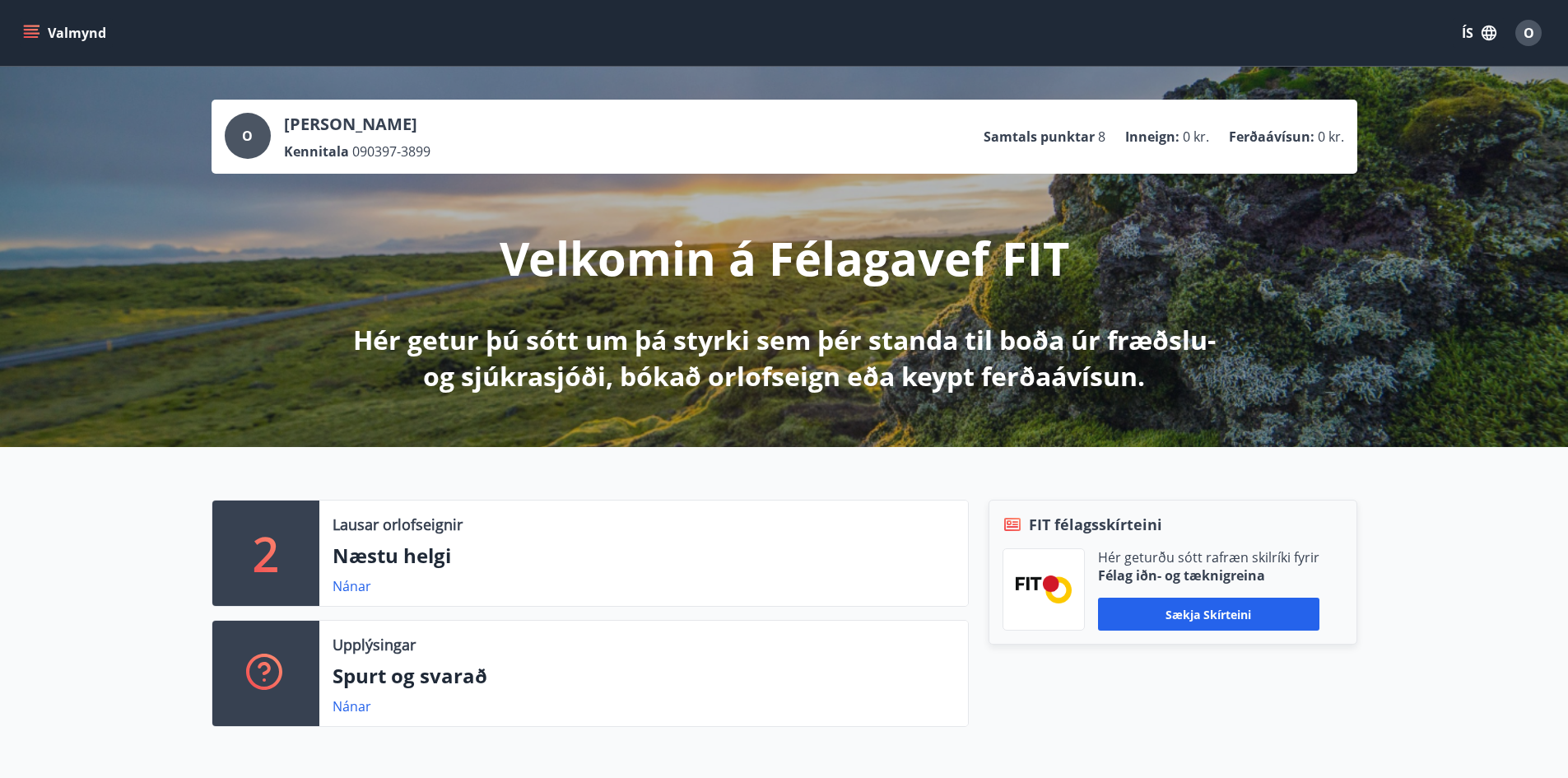
click at [1198, 583] on p "Félag iðn- og tæknigreina" at bounding box center [1208, 575] width 221 height 18
click at [1179, 616] on button "Sækja skírteini" at bounding box center [1208, 614] width 221 height 33
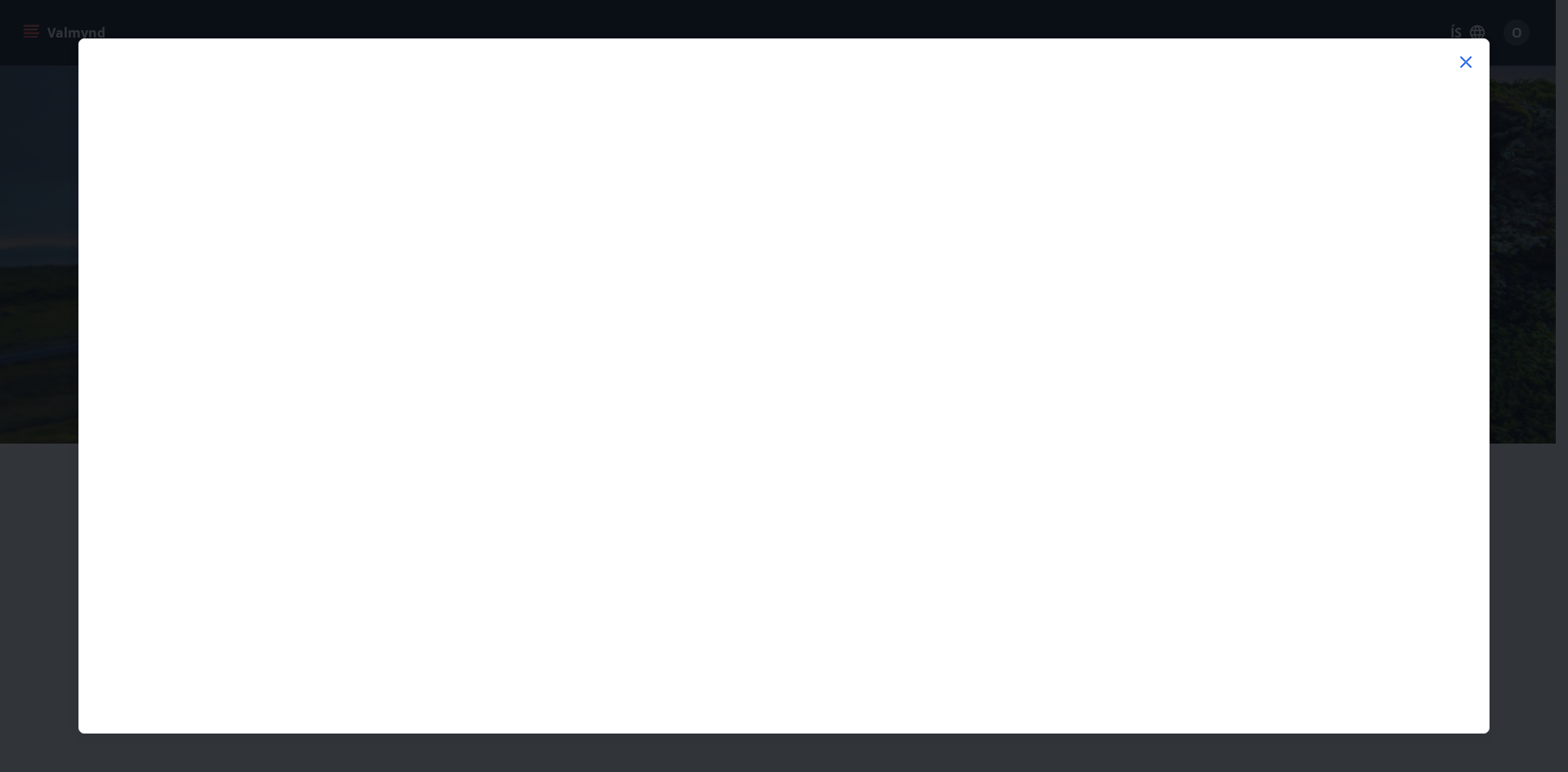
click at [1465, 62] on icon at bounding box center [1466, 62] width 19 height 19
